Goal: Task Accomplishment & Management: Manage account settings

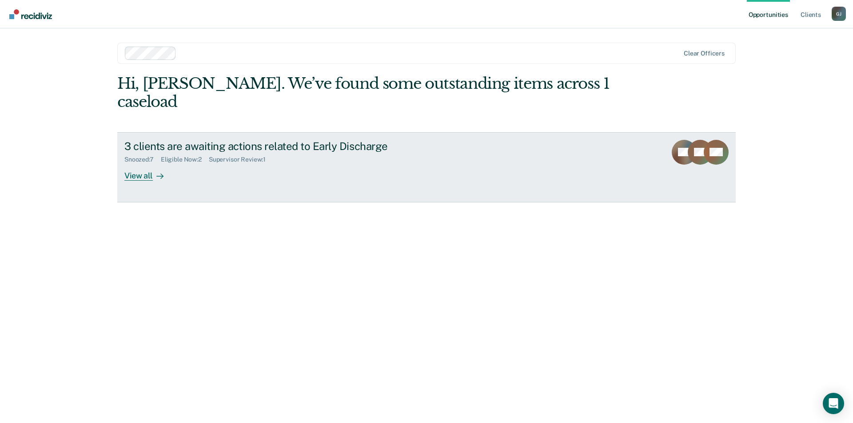
click at [136, 163] on div "View all" at bounding box center [149, 171] width 50 height 17
click at [139, 163] on link "3 clients are awaiting actions related to Early Discharge Snoozed : 7 Eligible …" at bounding box center [426, 167] width 618 height 70
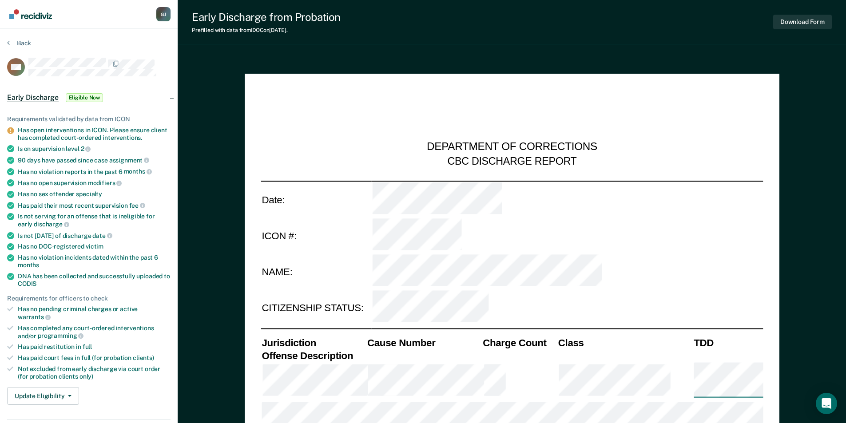
type textarea "x"
click at [166, 47] on div "Back" at bounding box center [88, 48] width 163 height 19
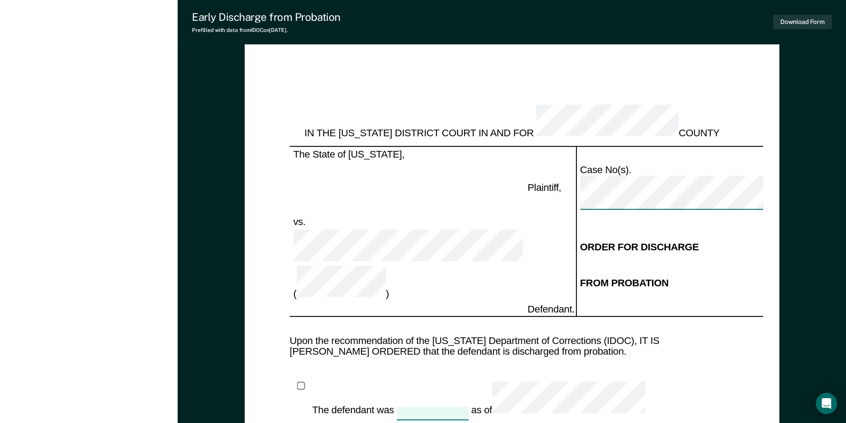
scroll to position [1250, 0]
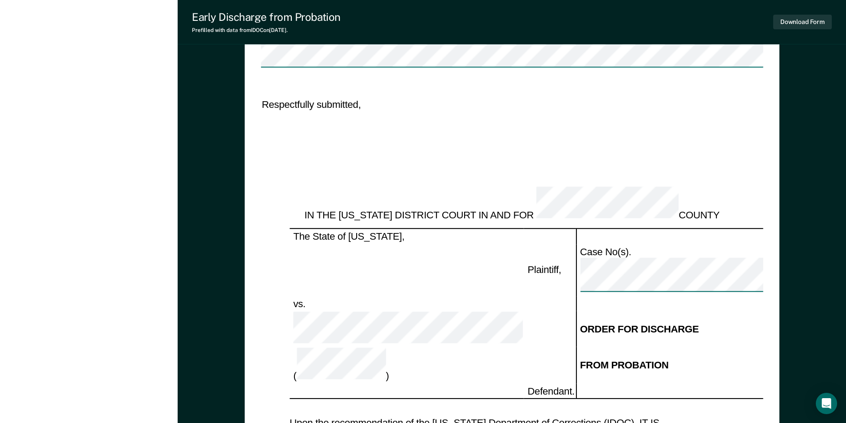
scroll to position [939, 0]
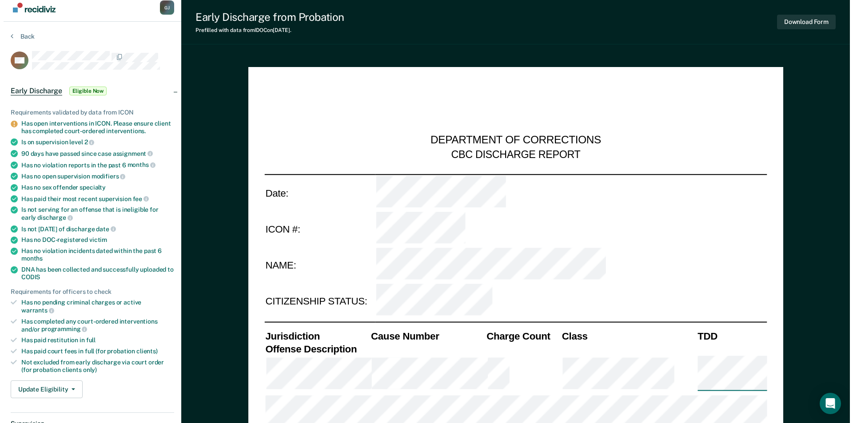
scroll to position [0, 0]
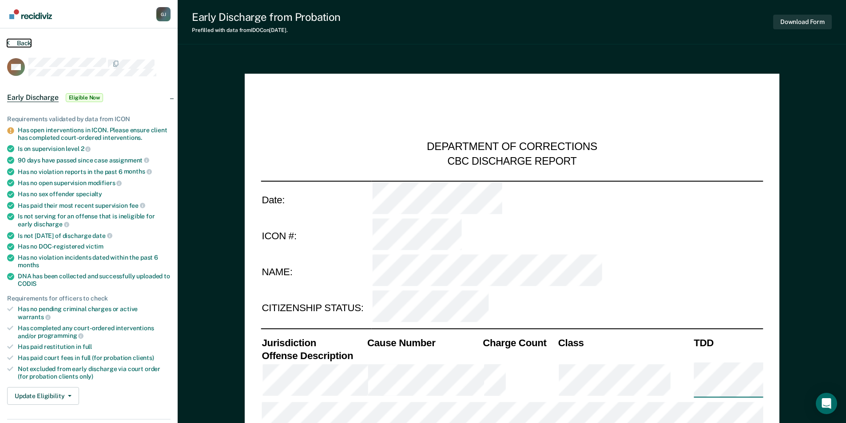
click at [24, 43] on button "Back" at bounding box center [19, 43] width 24 height 8
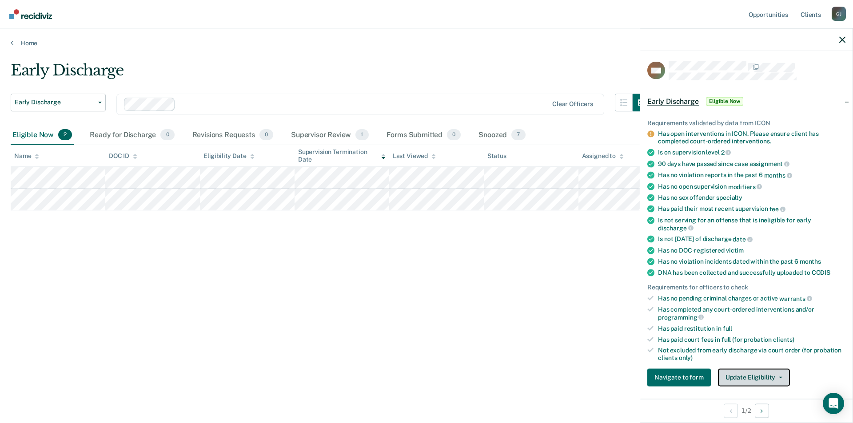
click at [754, 377] on button "Update Eligibility" at bounding box center [754, 378] width 72 height 18
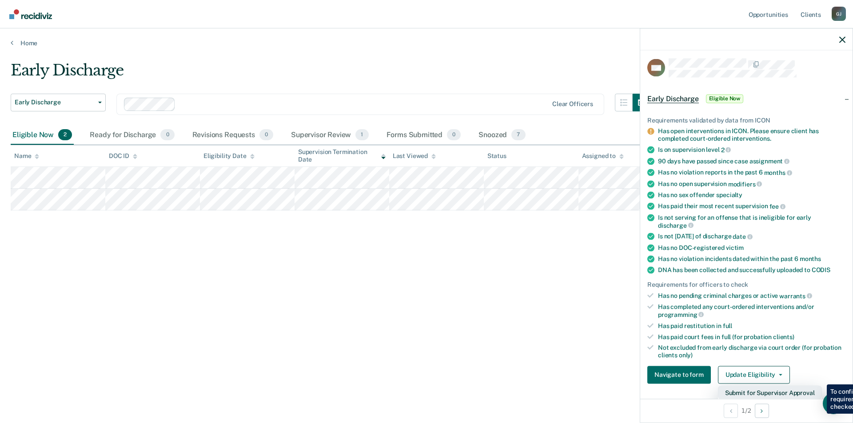
scroll to position [91, 0]
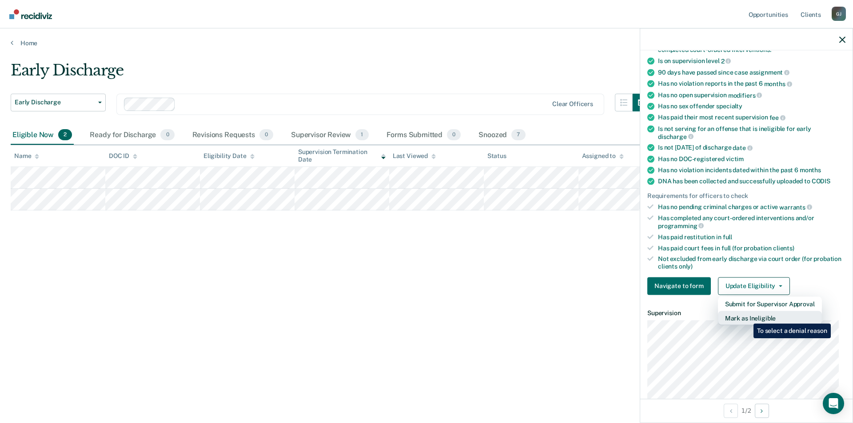
click at [746, 317] on button "Mark as Ineligible" at bounding box center [770, 318] width 104 height 14
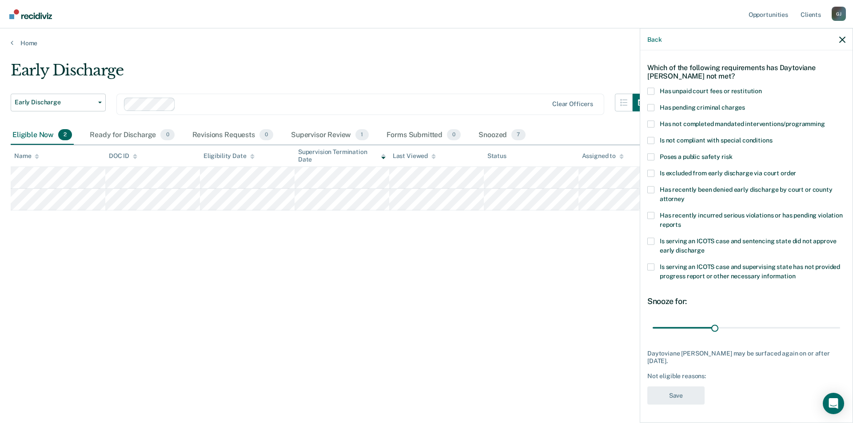
scroll to position [30, 0]
drag, startPoint x: 713, startPoint y: 327, endPoint x: 771, endPoint y: 328, distance: 58.6
type input "60"
click at [771, 328] on input "range" at bounding box center [745, 329] width 187 height 16
click at [649, 90] on span at bounding box center [650, 91] width 7 height 7
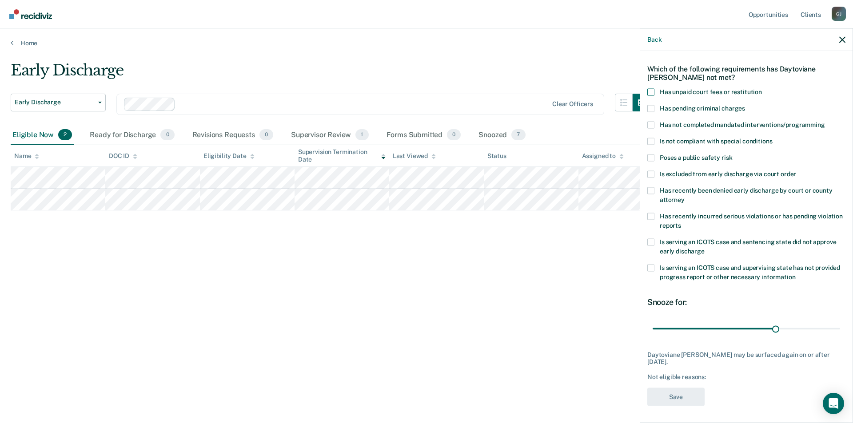
click at [762, 88] on input "Has unpaid court fees or restitution" at bounding box center [762, 88] width 0 height 0
click at [678, 397] on button "Save" at bounding box center [675, 397] width 57 height 18
